Goal: Transaction & Acquisition: Purchase product/service

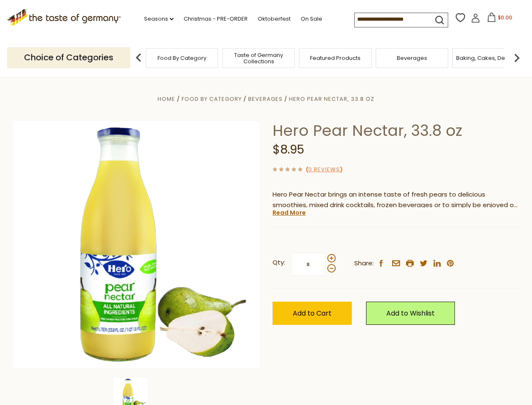
click at [266, 202] on div "Home Food By Category [GEOGRAPHIC_DATA] Hero Pear Nectar, 33.8 oz Hero Pear Nec…" at bounding box center [266, 256] width 518 height 324
click at [155, 19] on link "Seasons dropdown_arrow" at bounding box center [158, 18] width 29 height 9
click at [391, 19] on input at bounding box center [390, 19] width 71 height 12
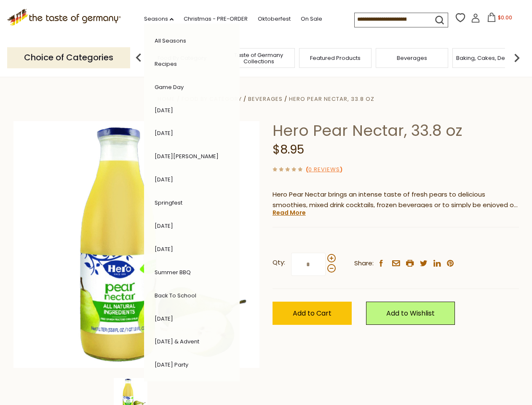
click at [498, 20] on span "$0.00" at bounding box center [505, 17] width 14 height 7
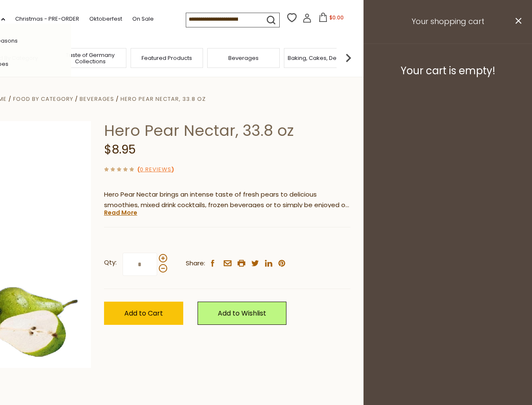
click at [71, 57] on div "All Seasons Recipes Game Day [DATE] [DATE] [DATE][PERSON_NAME] [DATE] Springfes…" at bounding box center [24, 202] width 96 height 357
click at [517, 57] on footer "Your cart is empty!" at bounding box center [448, 70] width 169 height 54
click at [266, 241] on div "Qty: * Share: facebook email printer twitter linkedin pinterest" at bounding box center [227, 264] width 246 height 49
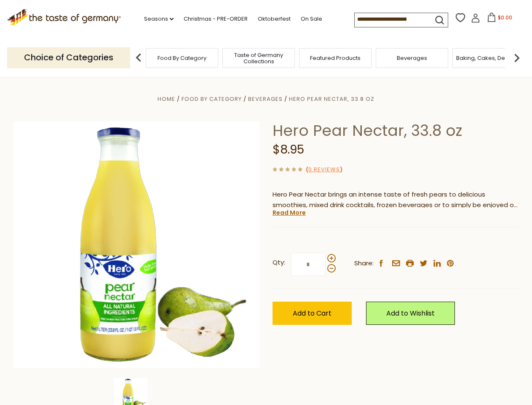
click at [137, 391] on div "Home Food By Category [GEOGRAPHIC_DATA] Hero Pear Nectar, 33.8 oz Hero Pear Nec…" at bounding box center [266, 256] width 518 height 324
click at [137, 391] on img at bounding box center [131, 395] width 34 height 34
click at [289, 212] on link "Read More" at bounding box center [289, 212] width 33 height 8
